Goal: Information Seeking & Learning: Learn about a topic

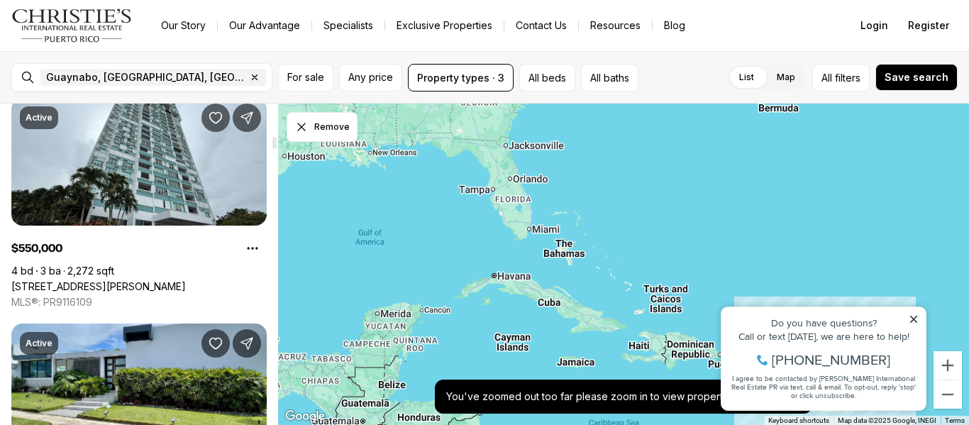
scroll to position [1419, 0]
